Goal: Transaction & Acquisition: Purchase product/service

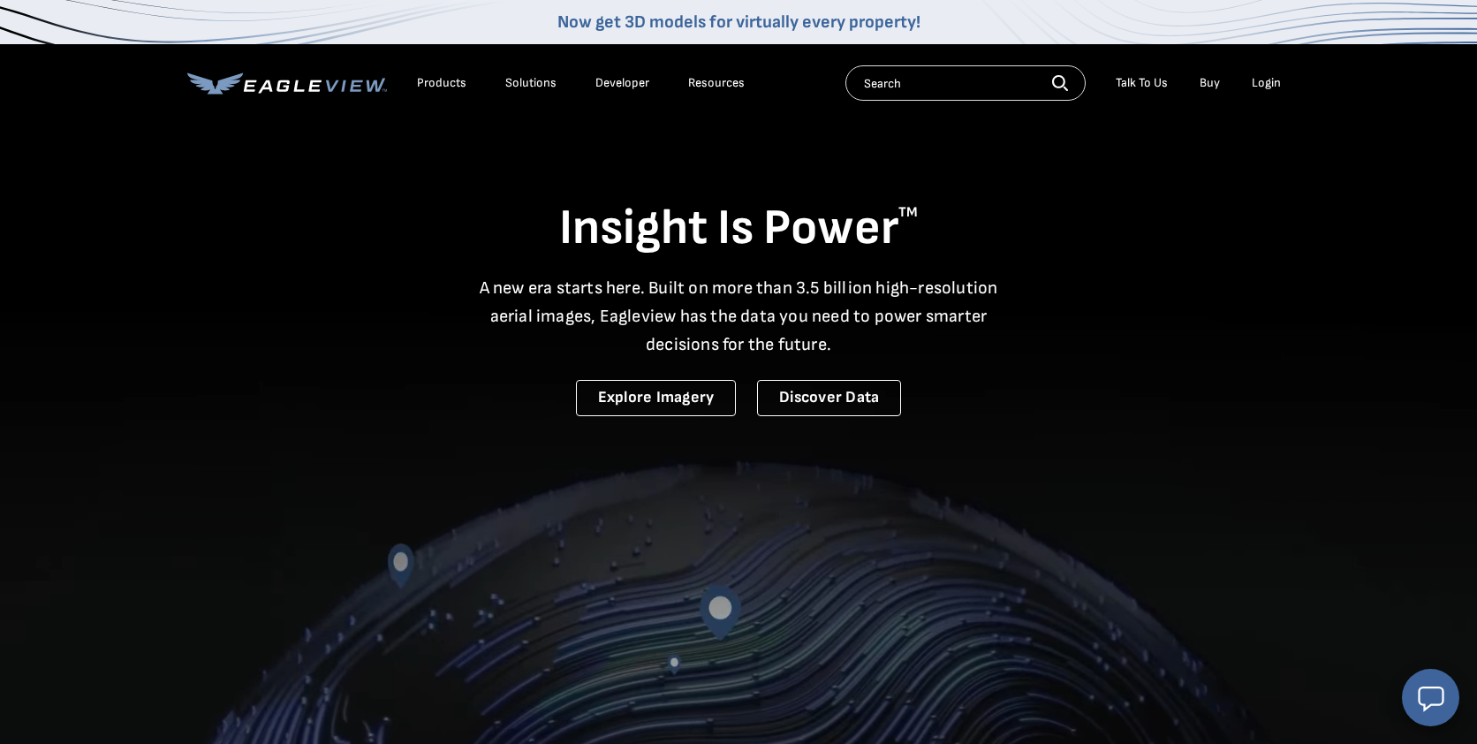
click at [1261, 81] on div "Login" at bounding box center [1266, 83] width 29 height 16
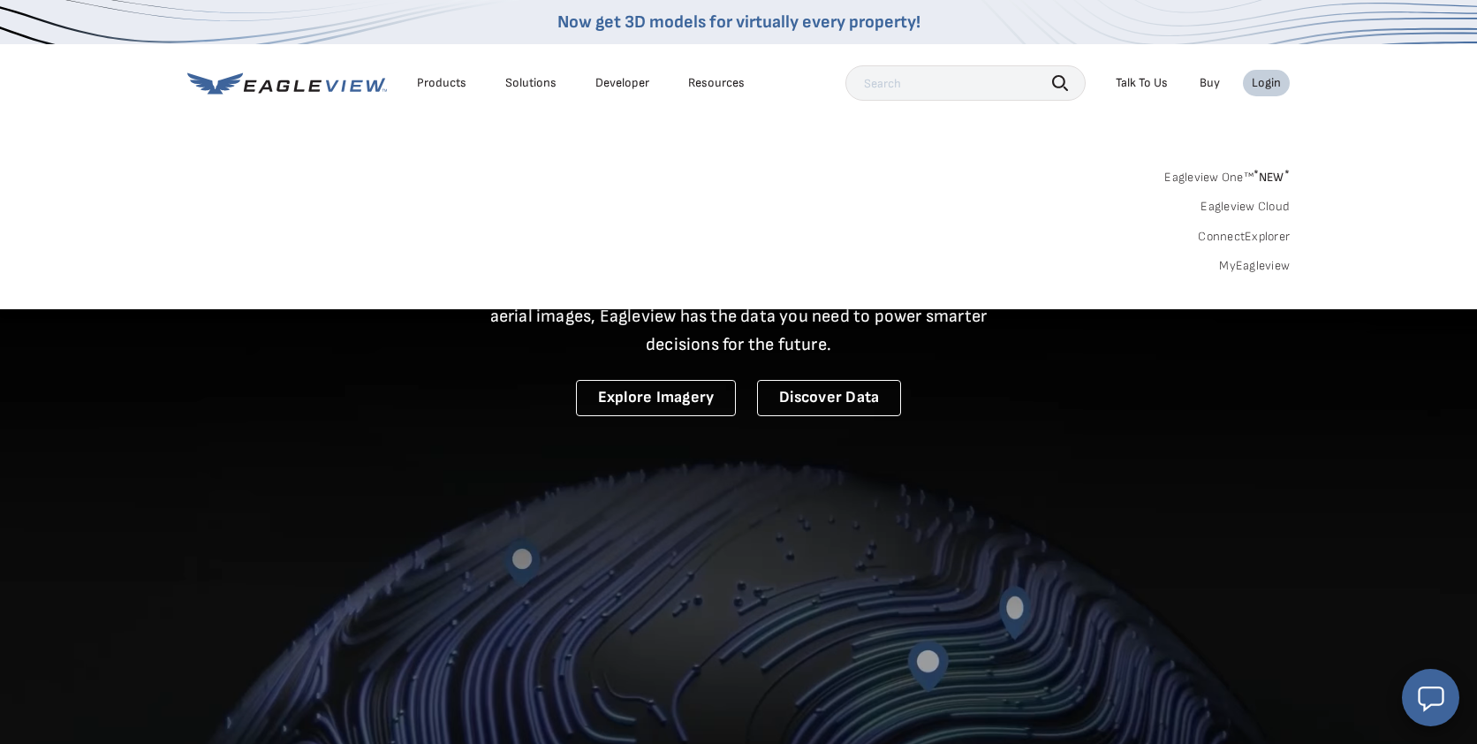
click at [1237, 266] on link "MyEagleview" at bounding box center [1254, 266] width 71 height 16
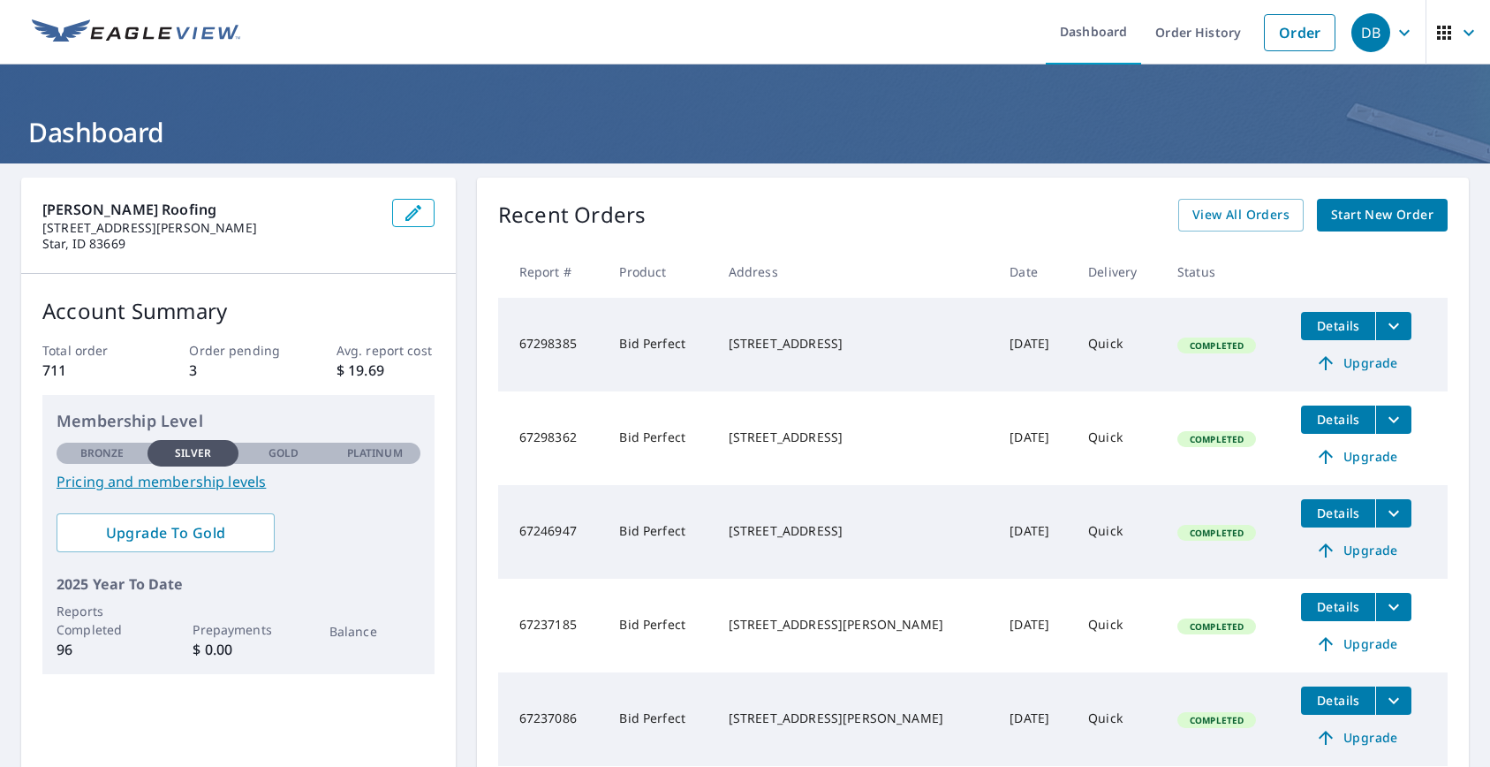
click at [1331, 207] on span "Start New Order" at bounding box center [1382, 215] width 102 height 22
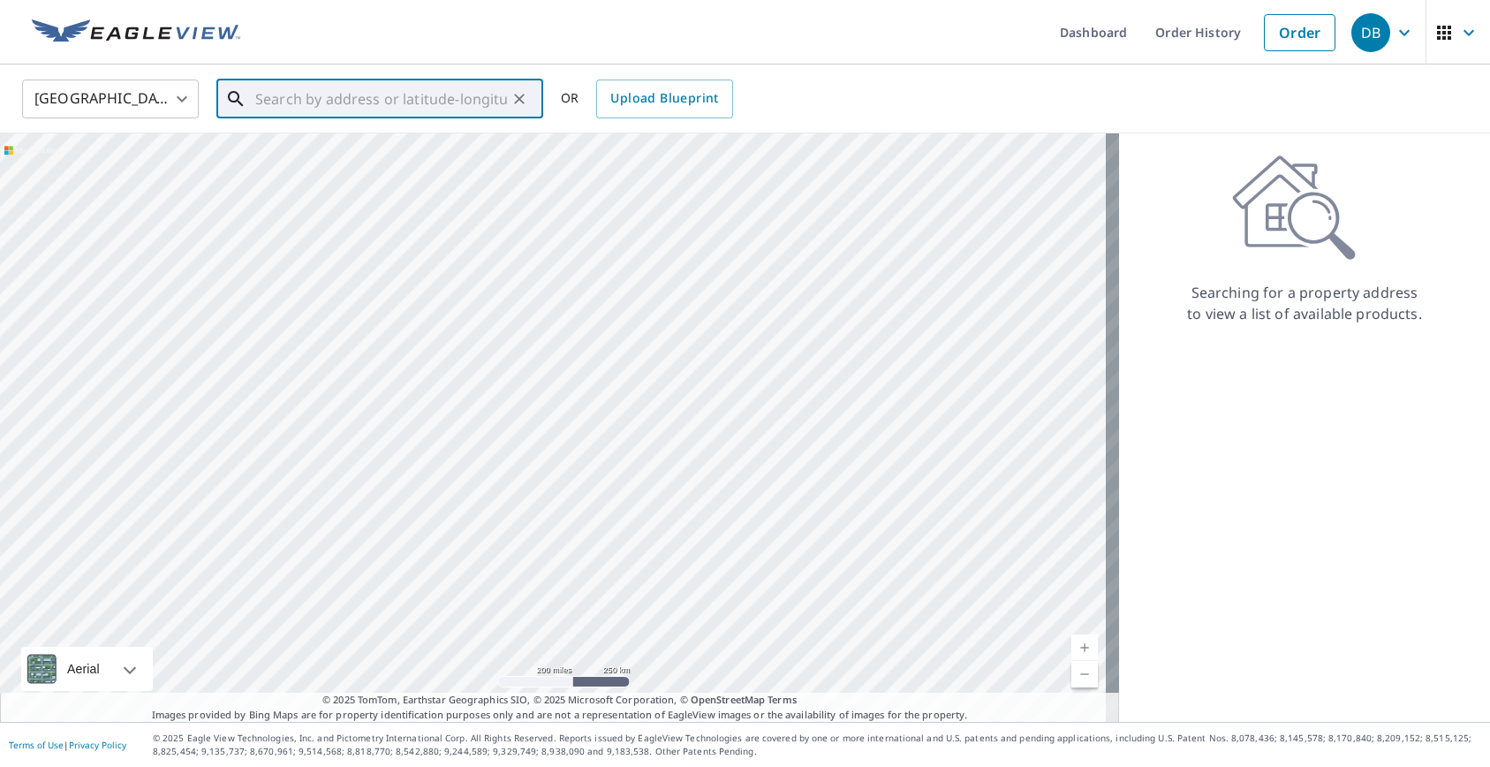
click at [455, 95] on input "text" at bounding box center [381, 98] width 252 height 49
paste input "[STREET_ADDRESS][PERSON_NAME]"
click at [456, 153] on span "[STREET_ADDRESS][PERSON_NAME]" at bounding box center [390, 150] width 277 height 21
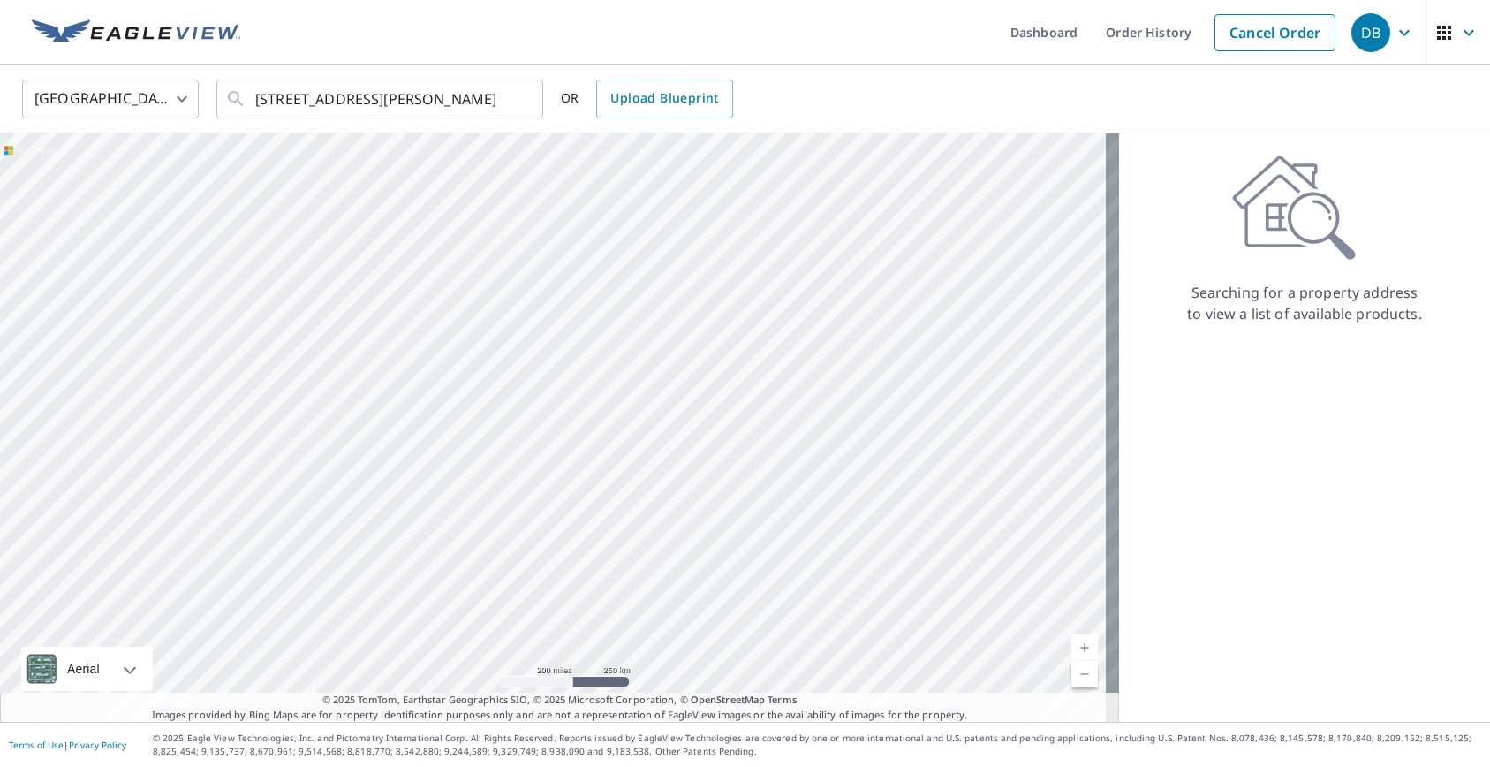
type input "[STREET_ADDRESS][PERSON_NAME][PERSON_NAME]"
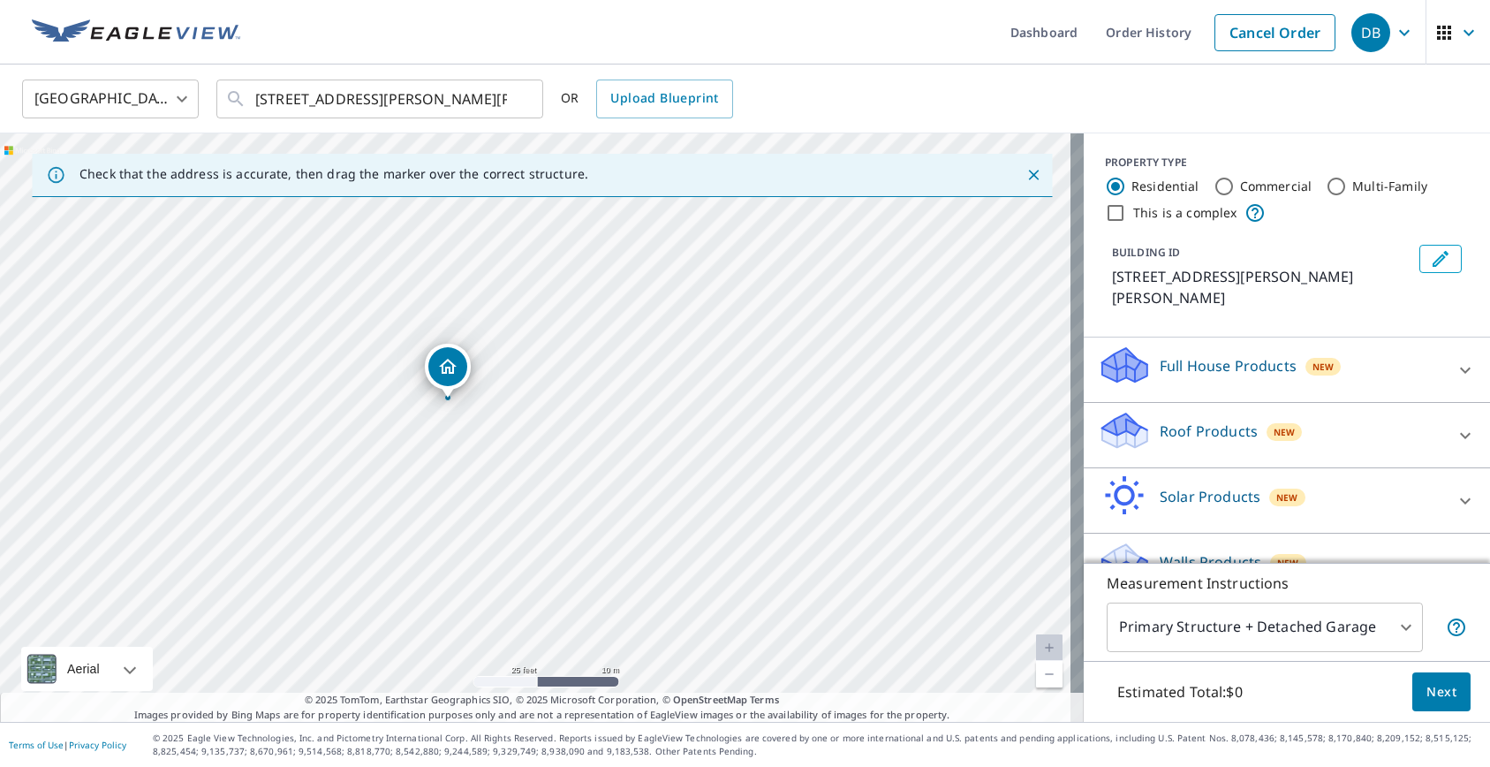
click at [1210, 421] on p "Roof Products" at bounding box center [1209, 431] width 98 height 21
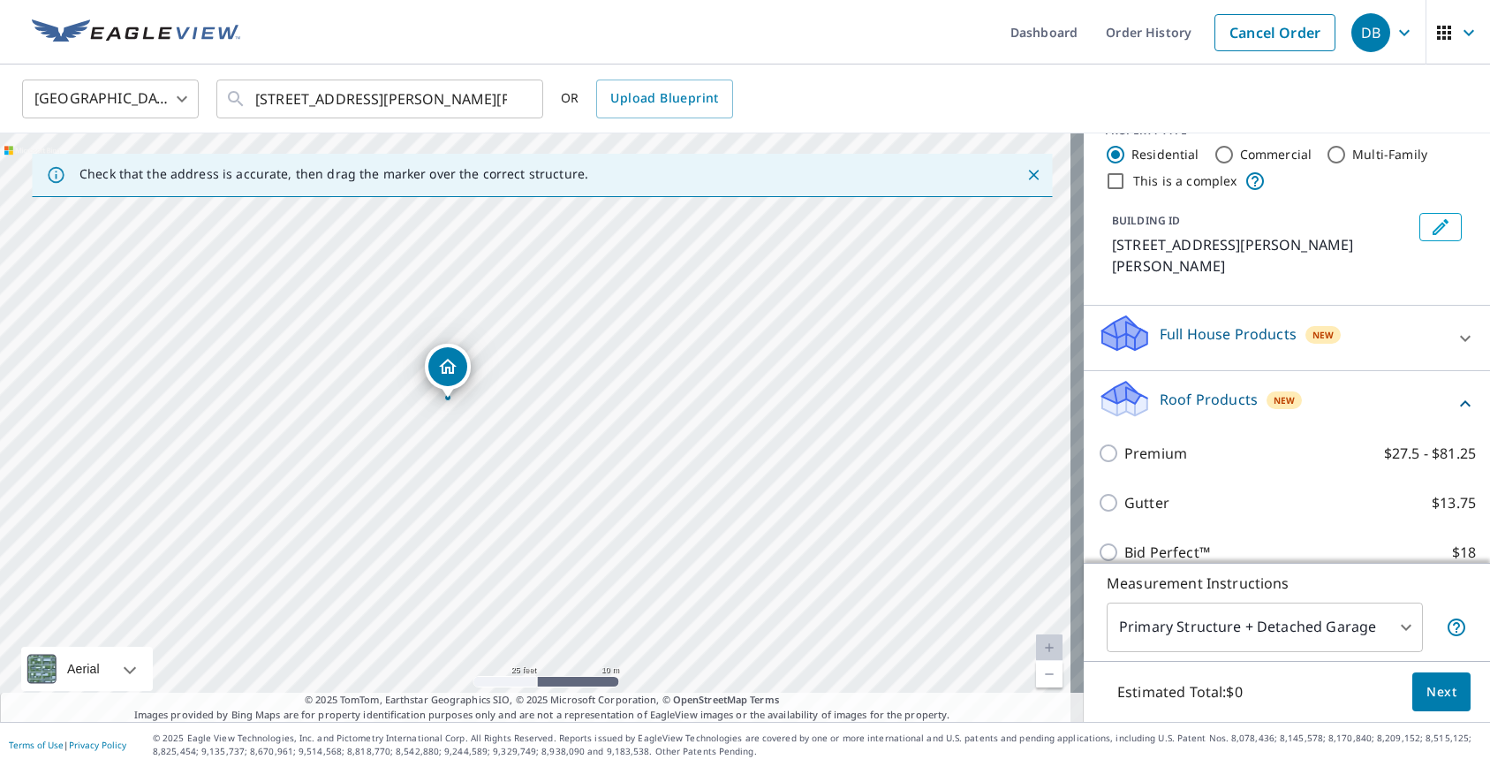
scroll to position [105, 0]
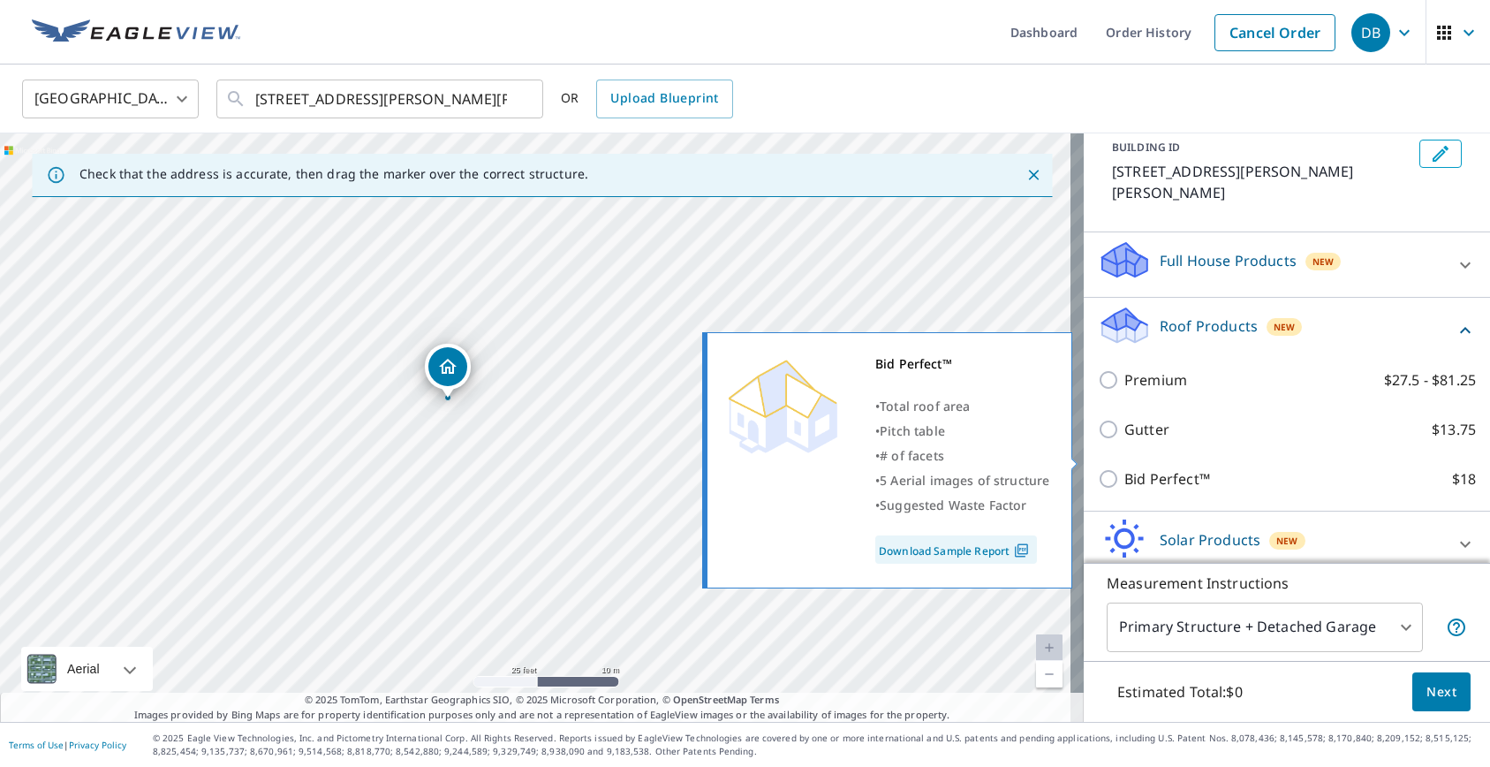
click at [1180, 468] on p "Bid Perfect™" at bounding box center [1168, 478] width 86 height 21
click at [1125, 468] on input "Bid Perfect™ $18" at bounding box center [1111, 478] width 27 height 21
checkbox input "true"
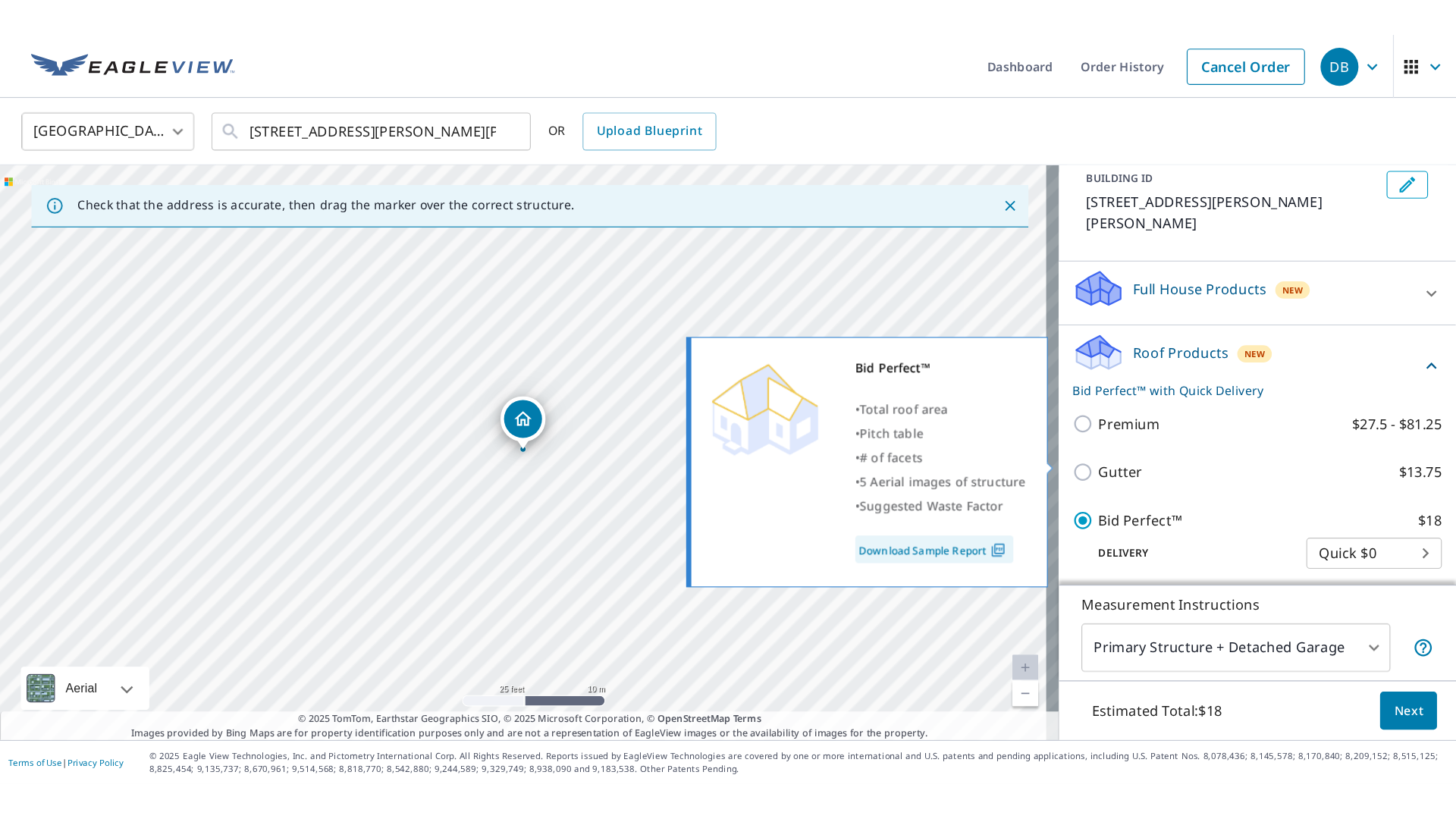
scroll to position [190, 0]
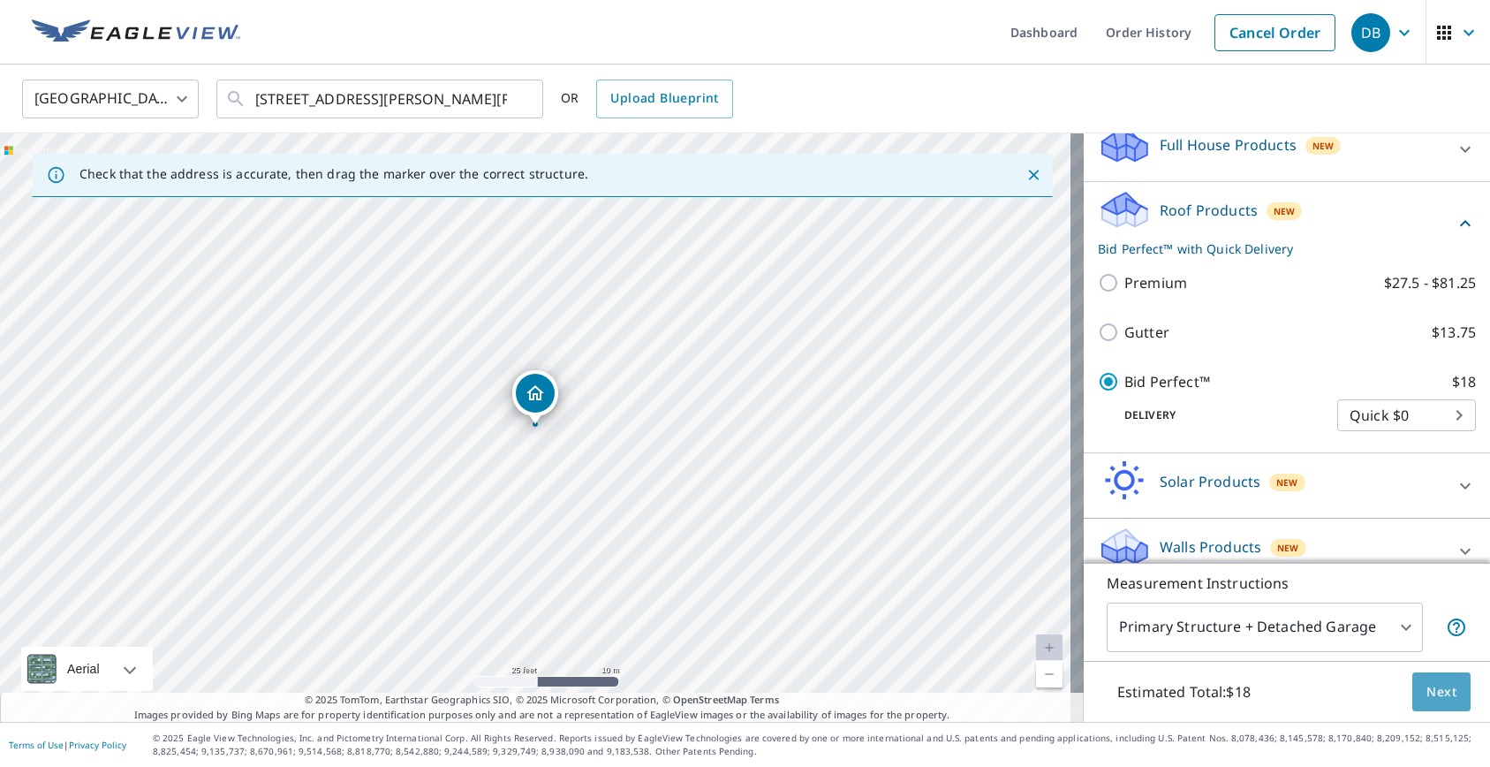
click at [1427, 694] on span "Next" at bounding box center [1442, 692] width 30 height 22
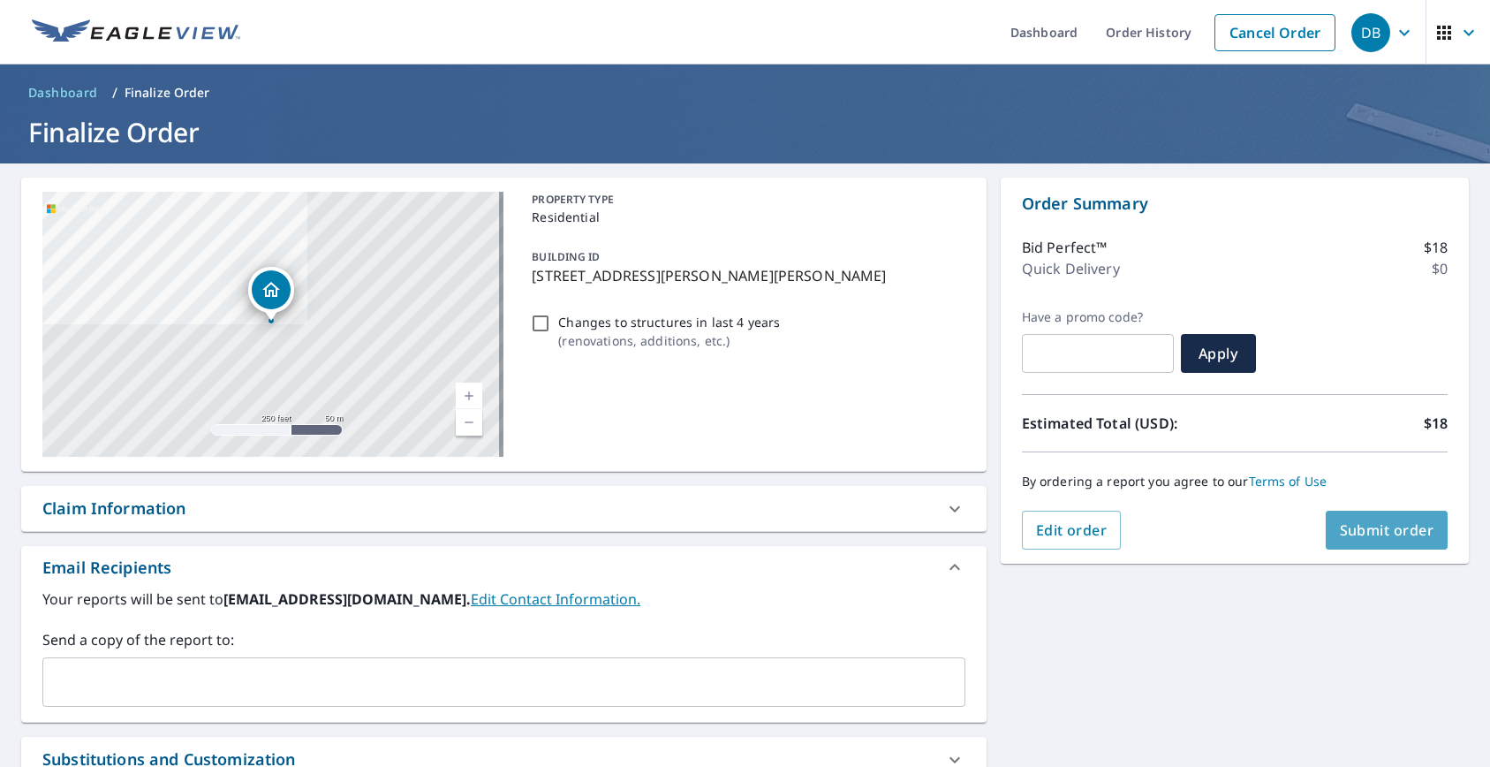
click at [1368, 533] on span "Submit order" at bounding box center [1387, 529] width 95 height 19
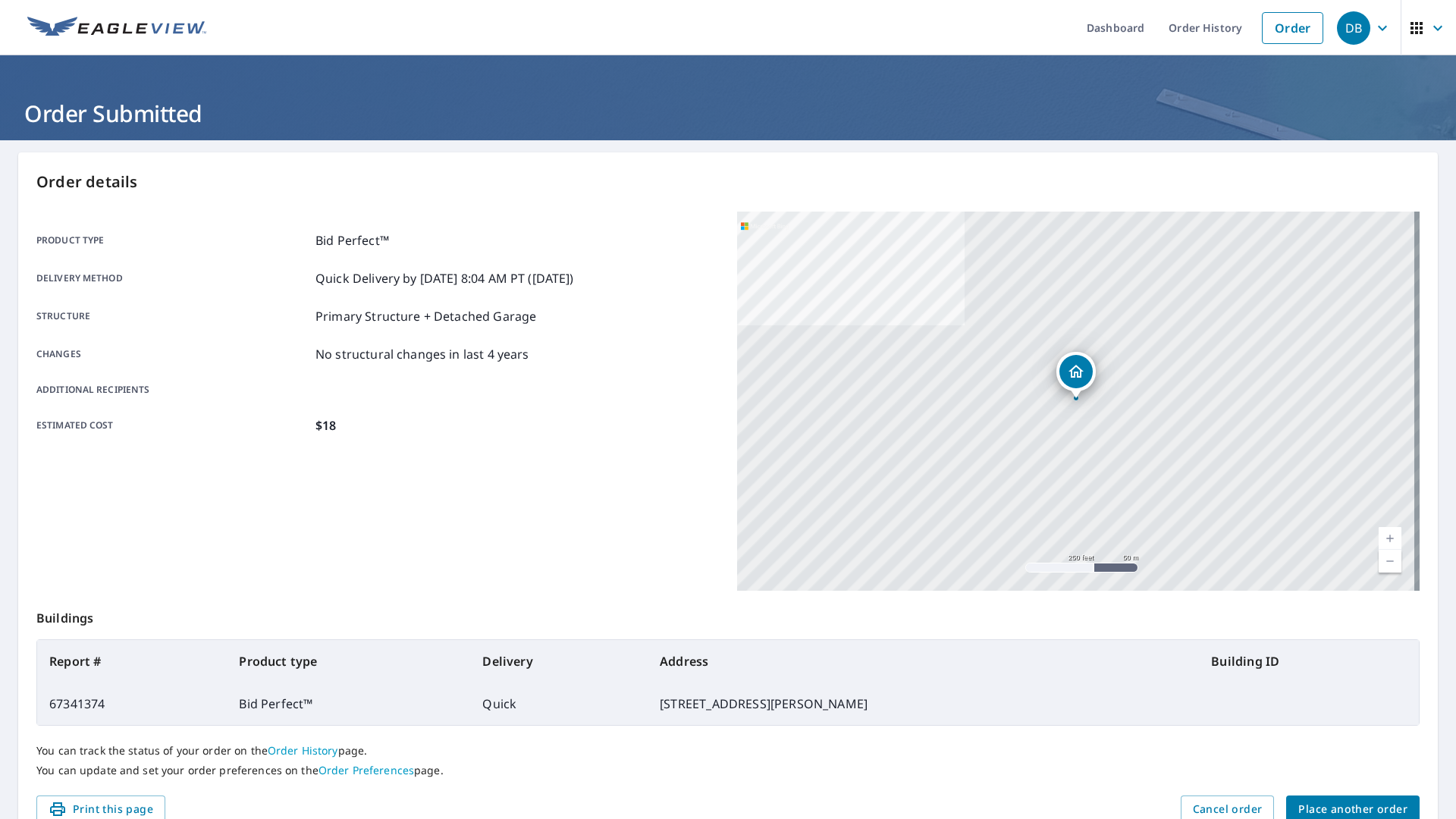
click at [1279, 28] on icon "button" at bounding box center [1417, 28] width 12 height 12
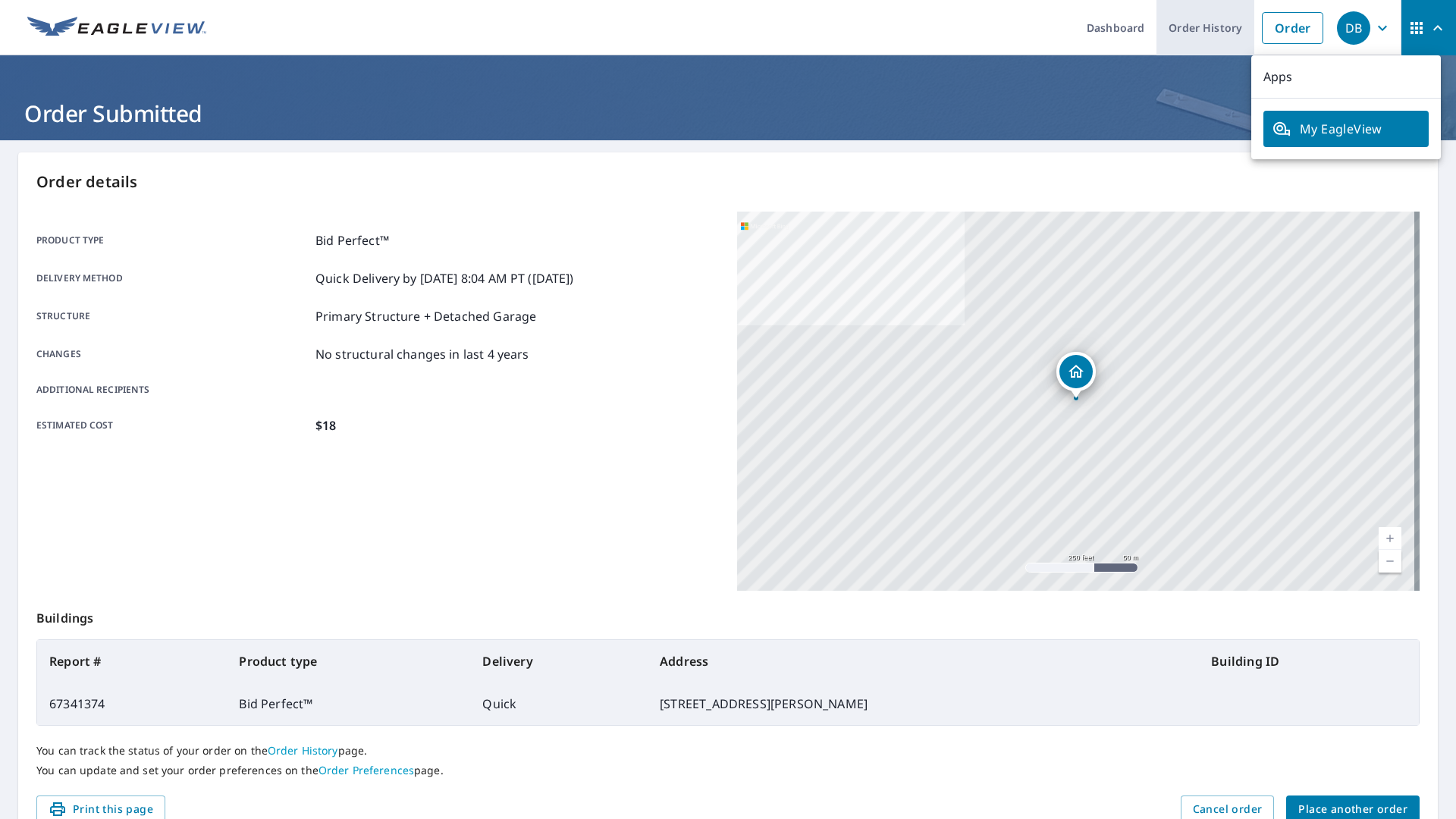
click at [1164, 32] on link "Order History" at bounding box center [1205, 27] width 98 height 55
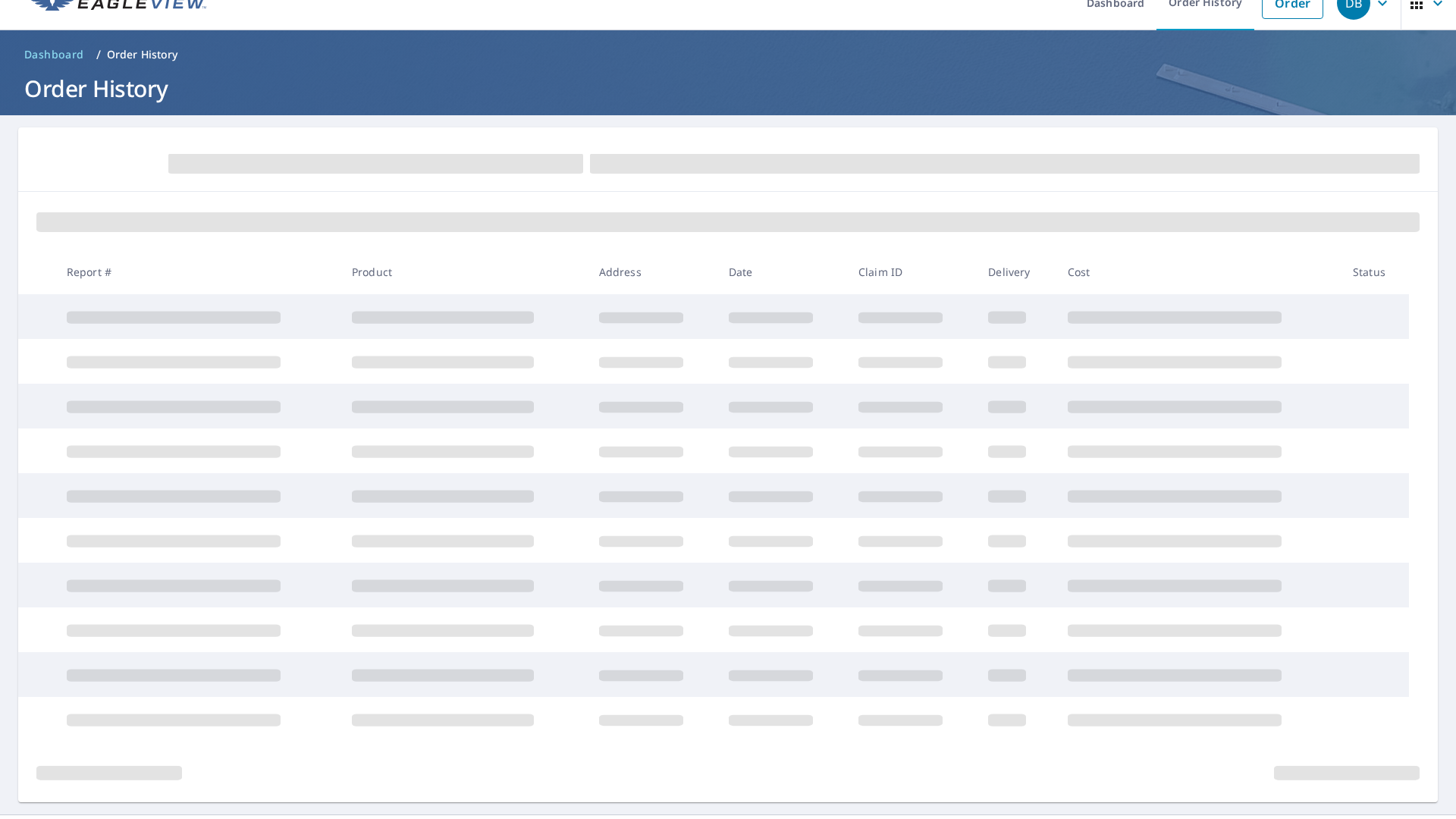
scroll to position [59, 0]
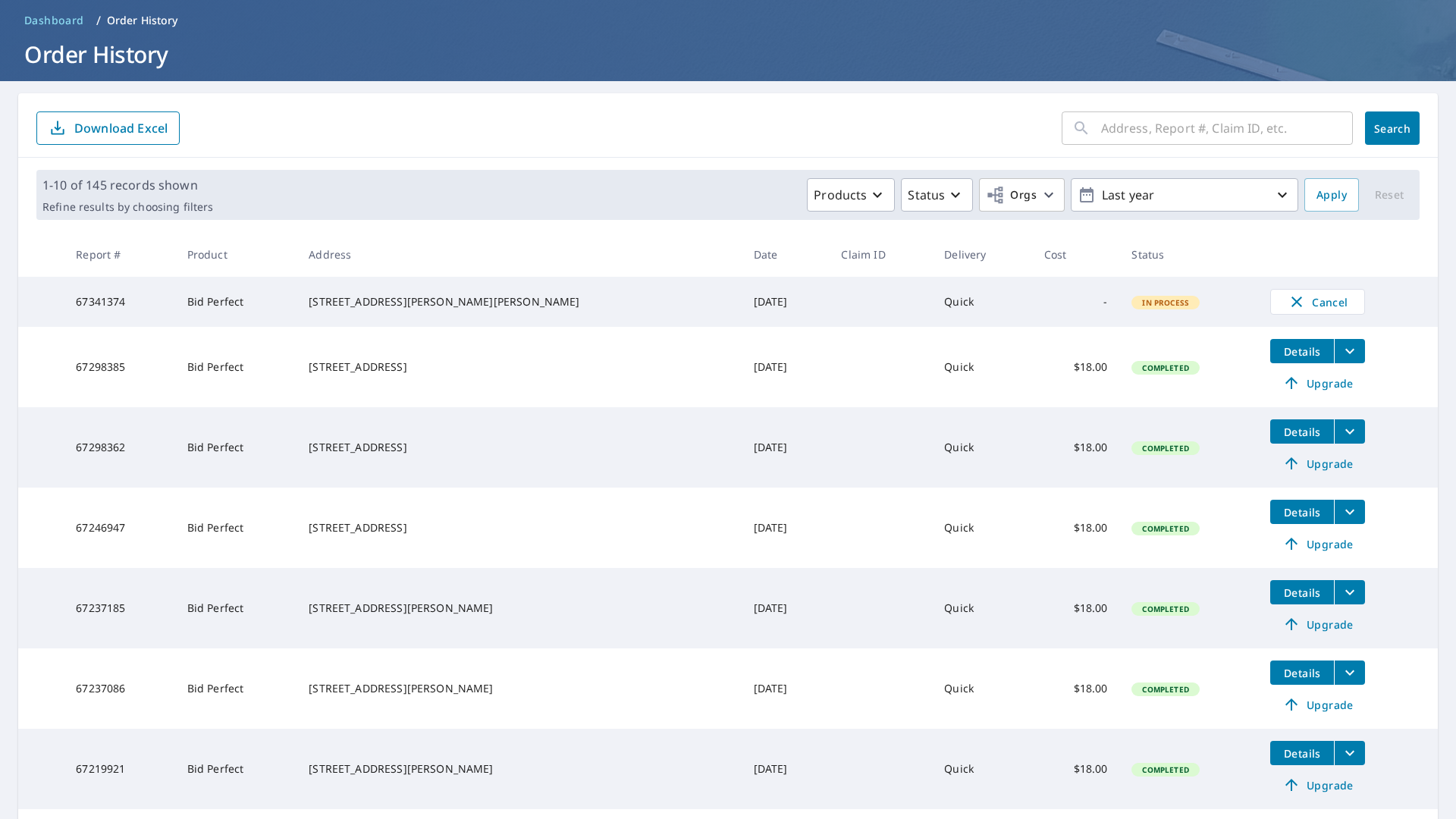
click at [1119, 318] on td "In Process" at bounding box center [1189, 301] width 139 height 50
